Goal: Navigation & Orientation: Find specific page/section

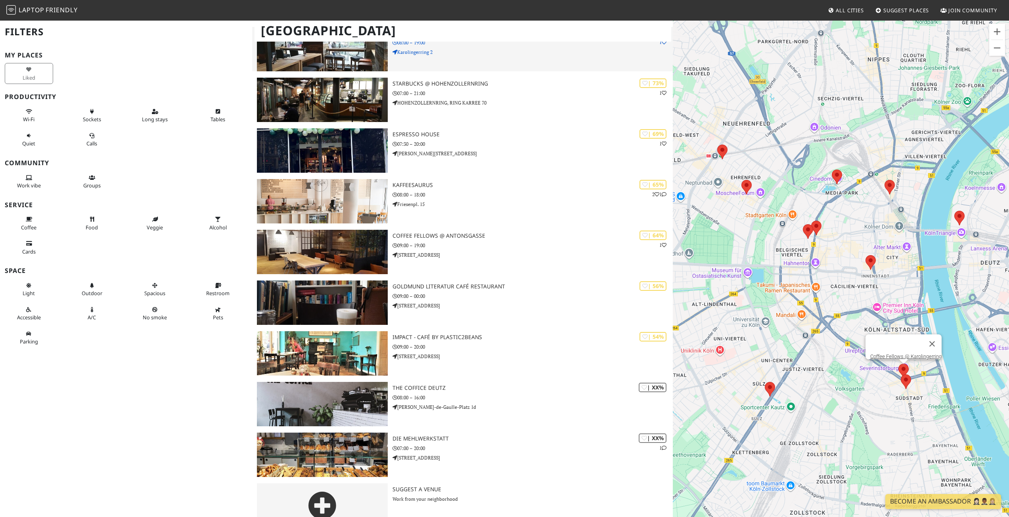
scroll to position [187, 0]
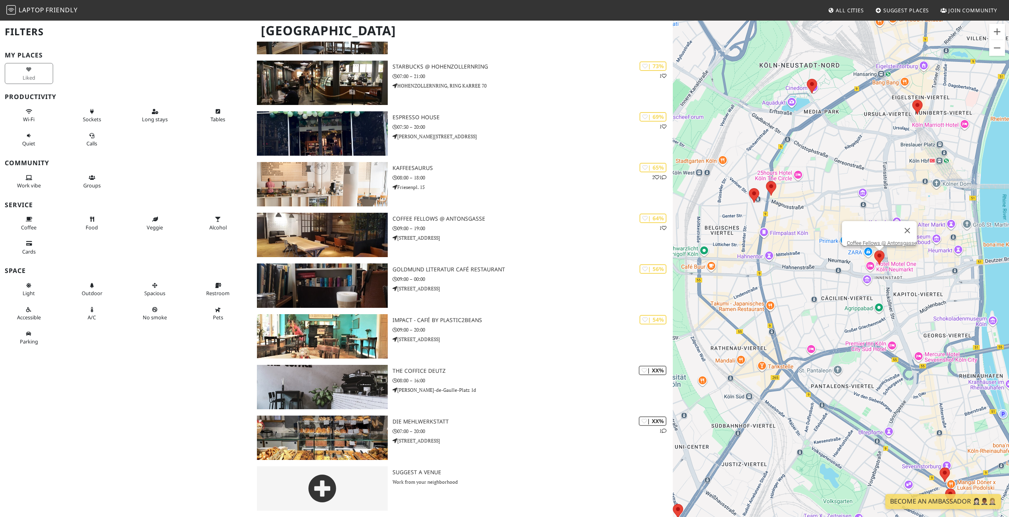
click at [874, 251] on area at bounding box center [874, 251] width 0 height 0
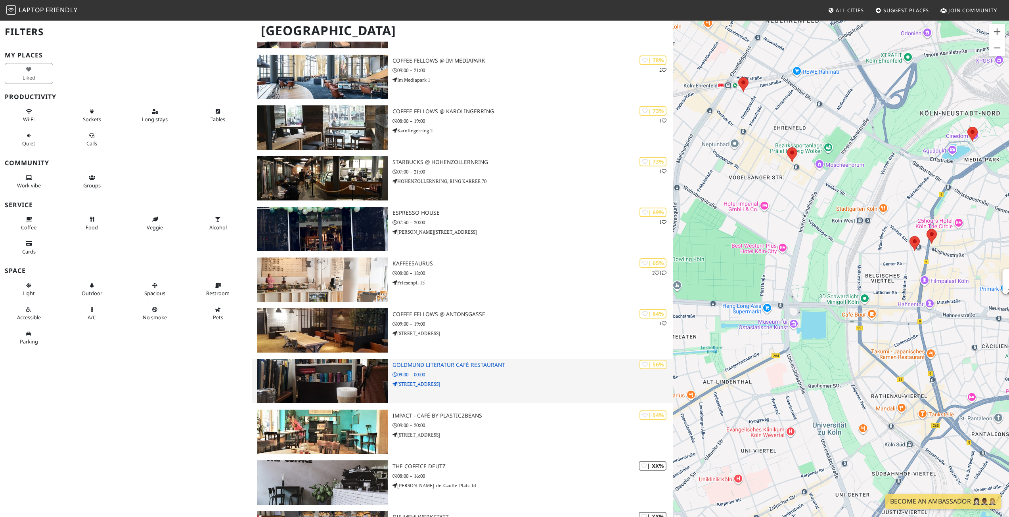
scroll to position [0, 0]
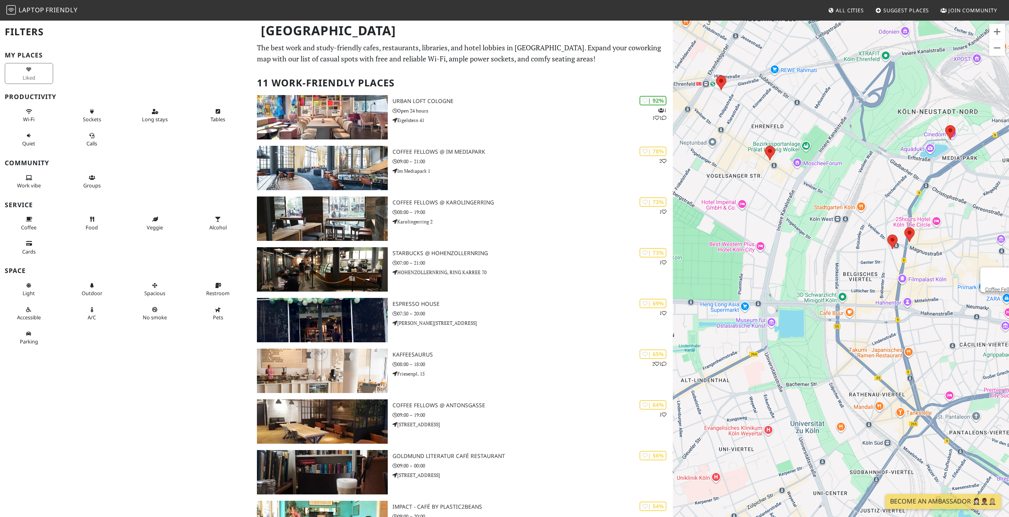
drag, startPoint x: 822, startPoint y: 246, endPoint x: 739, endPoint y: 233, distance: 83.6
click at [749, 237] on div "Coffee Fellows @ Antonsgasse" at bounding box center [841, 278] width 336 height 517
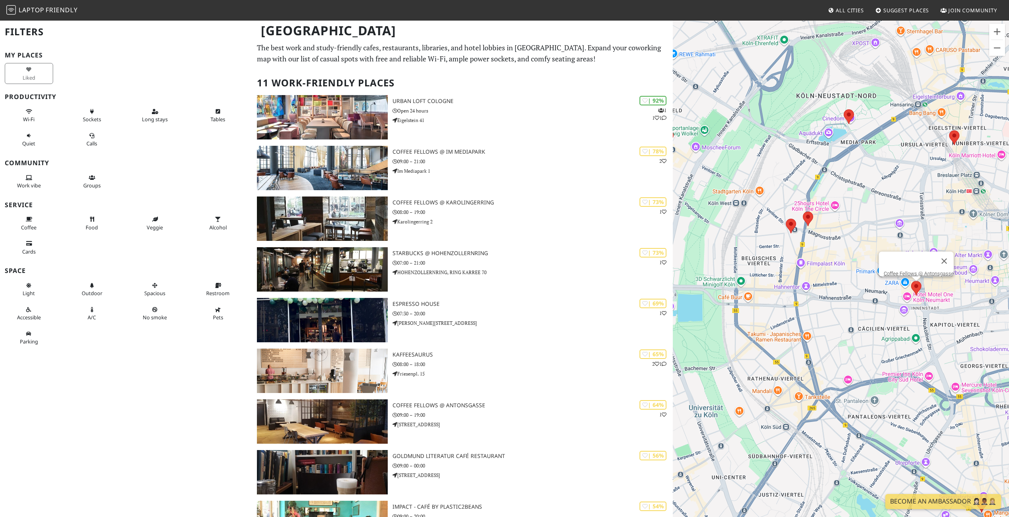
click at [439, 94] on h2 "11 Work-Friendly Places" at bounding box center [462, 83] width 411 height 24
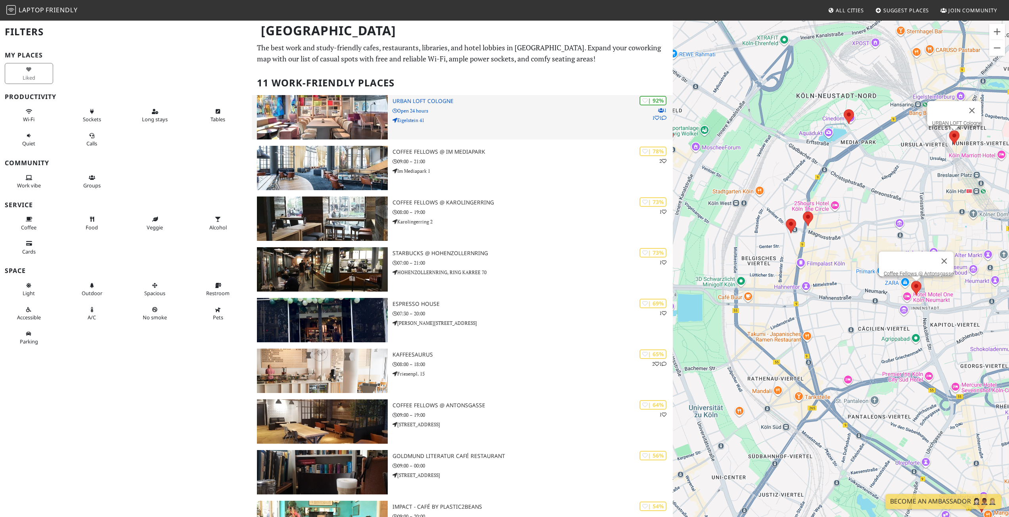
click at [438, 99] on h3 "URBAN LOFT Cologne" at bounding box center [532, 101] width 280 height 7
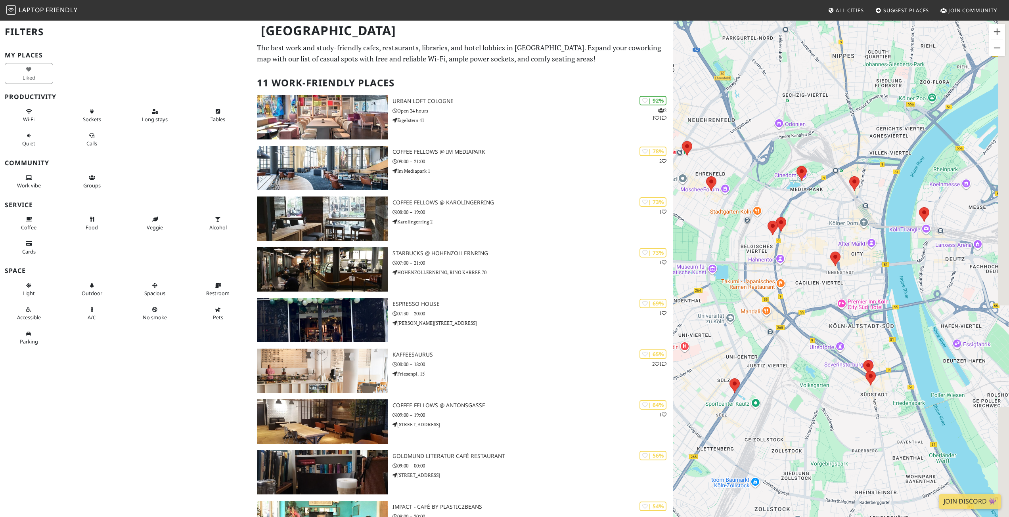
drag, startPoint x: 889, startPoint y: 153, endPoint x: 849, endPoint y: 147, distance: 40.0
click at [849, 147] on div at bounding box center [841, 278] width 336 height 517
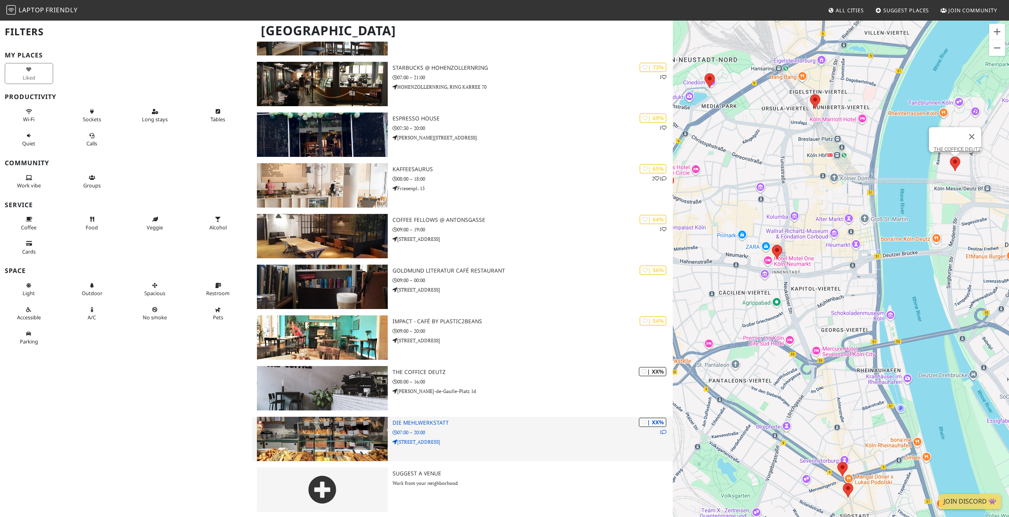
scroll to position [187, 0]
